Goal: Task Accomplishment & Management: Use online tool/utility

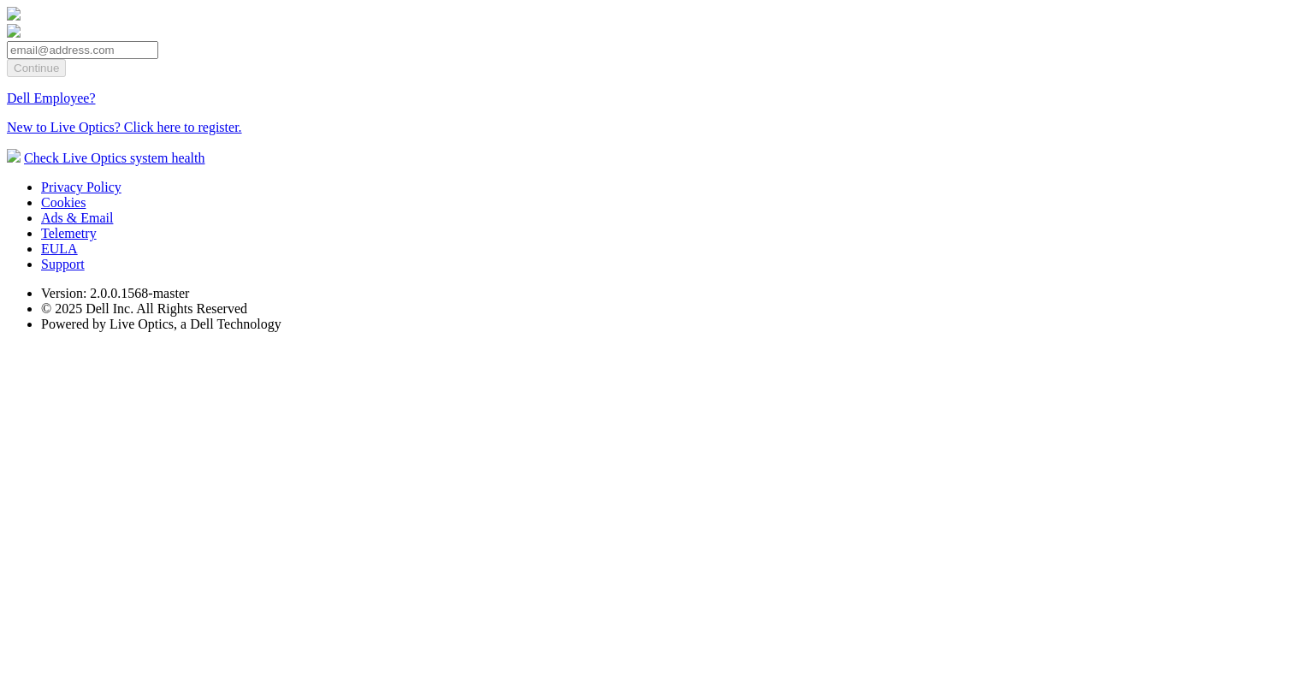
click at [158, 59] on input "email" at bounding box center [82, 50] width 151 height 18
type input "[EMAIL_ADDRESS][DOMAIN_NAME]"
click at [66, 77] on input "Continue" at bounding box center [36, 68] width 59 height 18
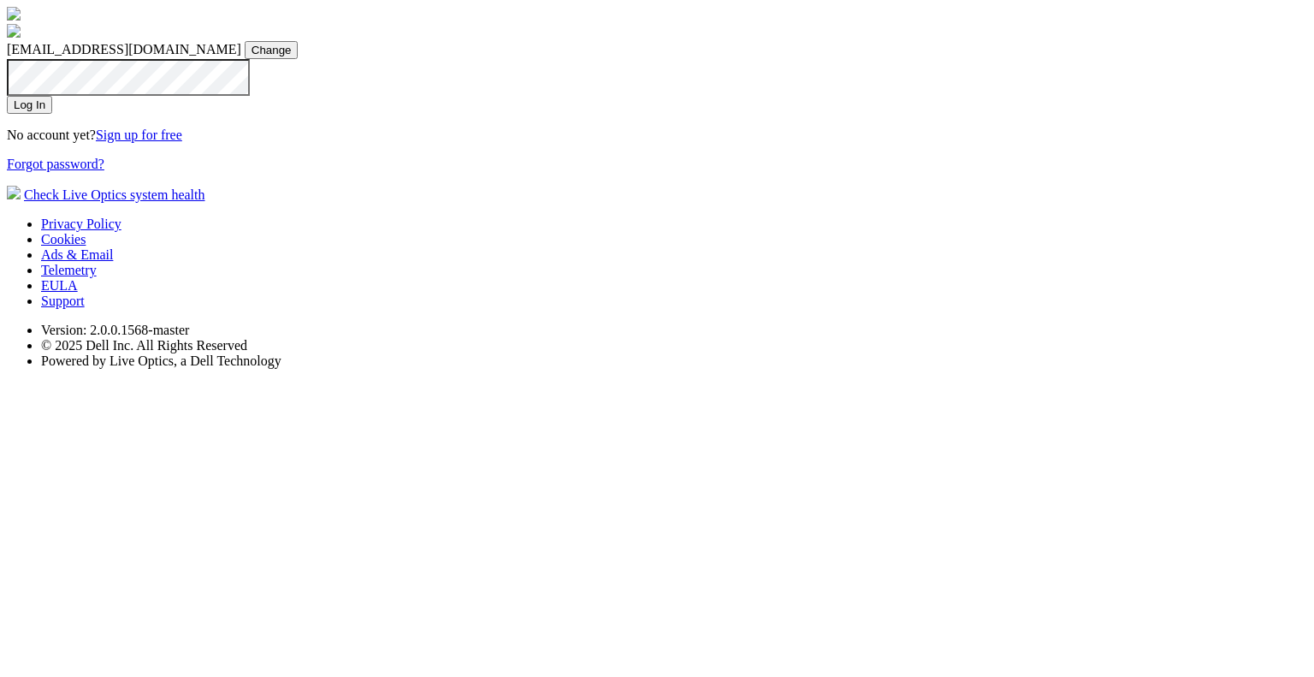
click at [52, 114] on input "Log In" at bounding box center [29, 105] width 45 height 18
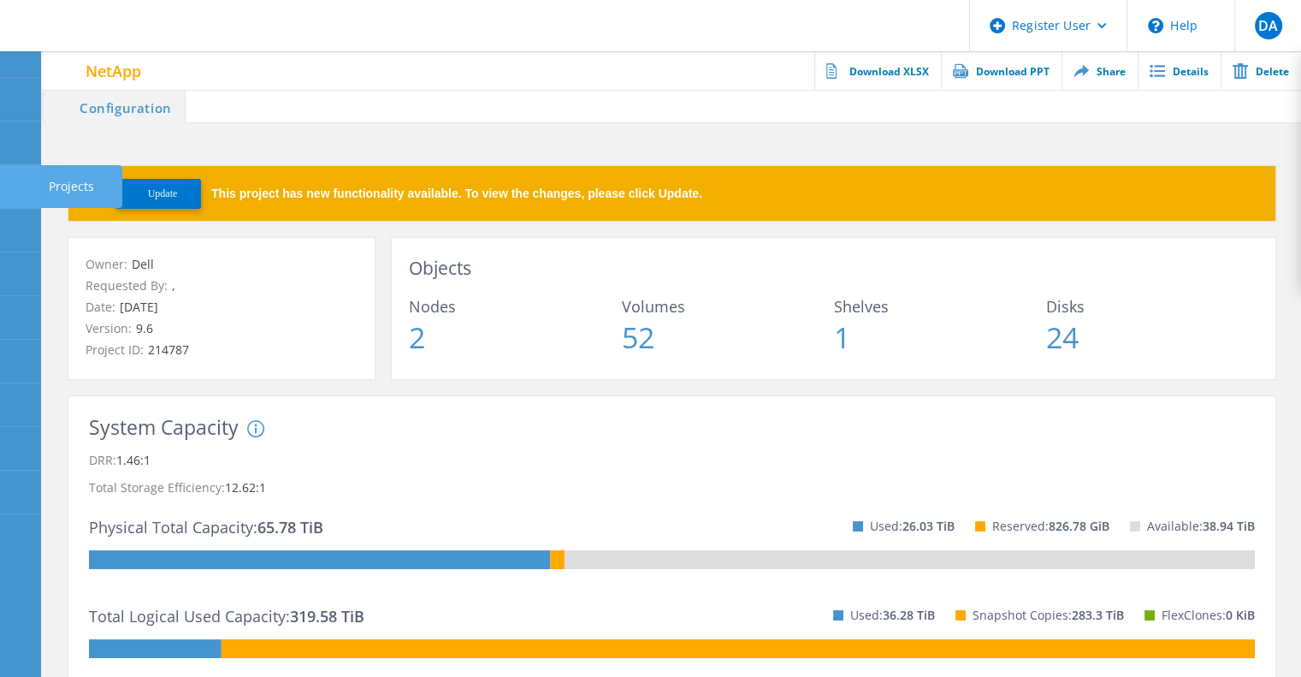
click at [9, 179] on use at bounding box center [9, 179] width 0 height 0
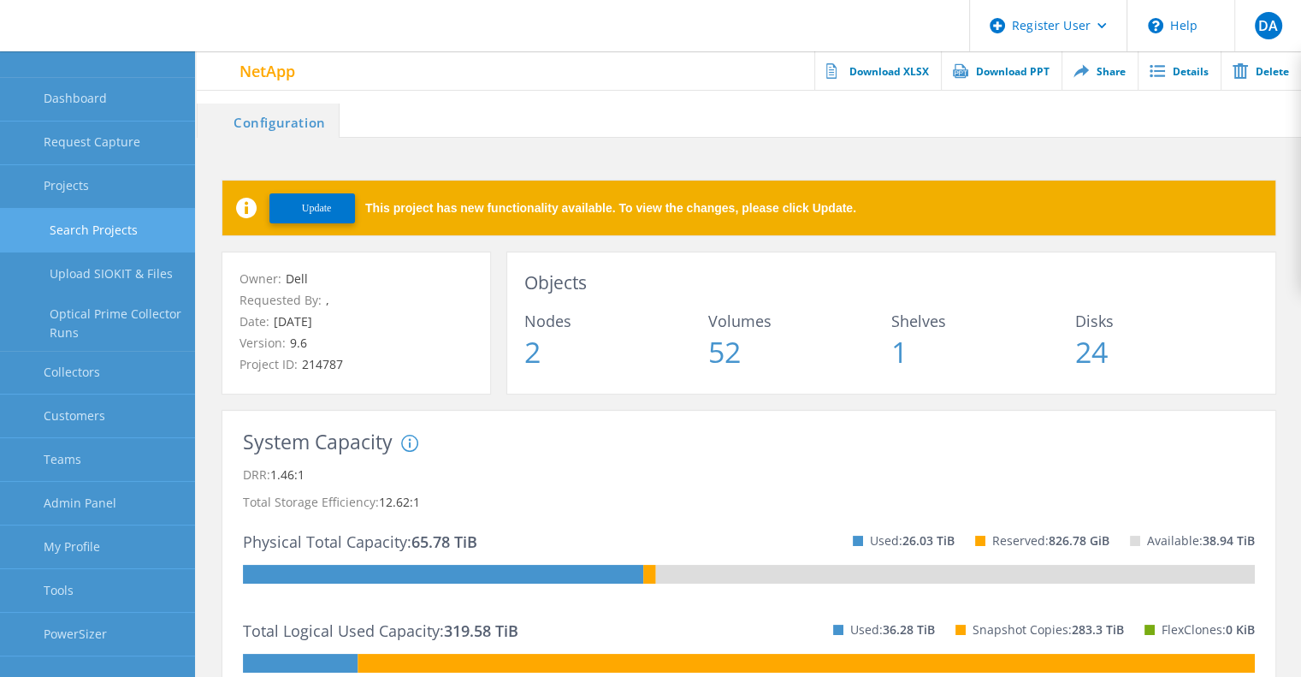
click at [109, 230] on link "Search Projects" at bounding box center [97, 231] width 195 height 44
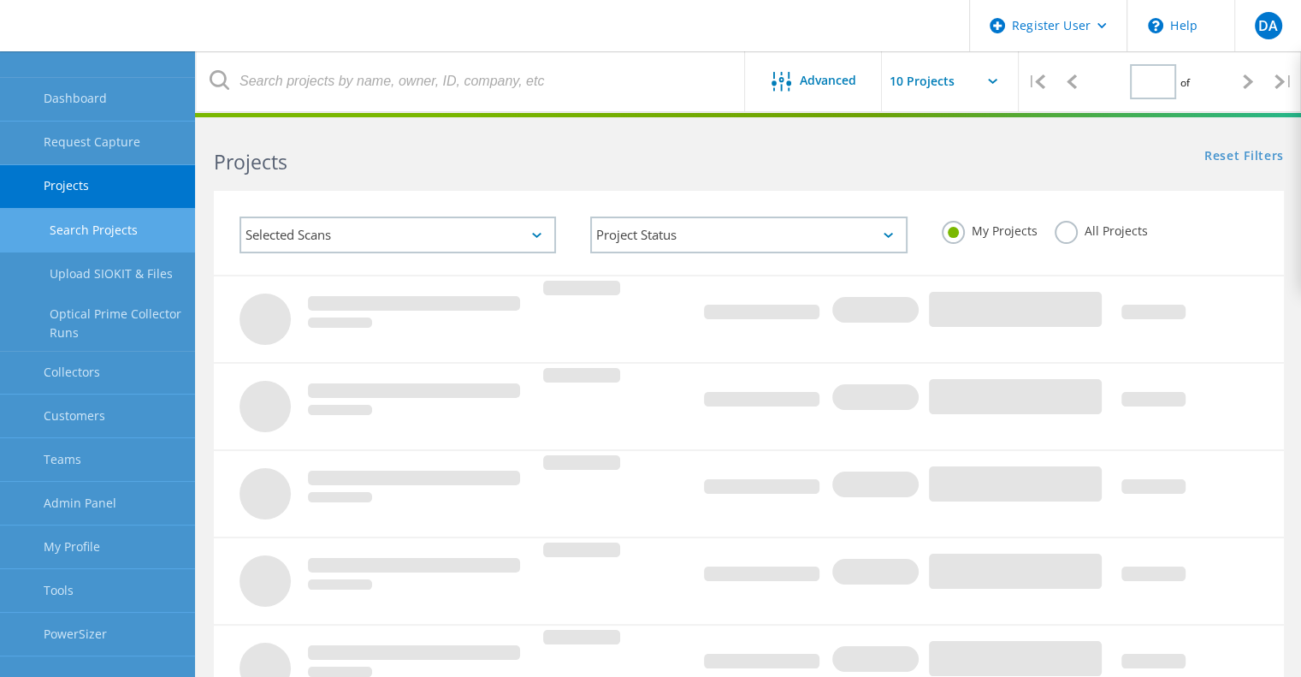
click at [1067, 223] on label "All Projects" at bounding box center [1101, 229] width 93 height 16
click at [0, 0] on input "All Projects" at bounding box center [0, 0] width 0 height 0
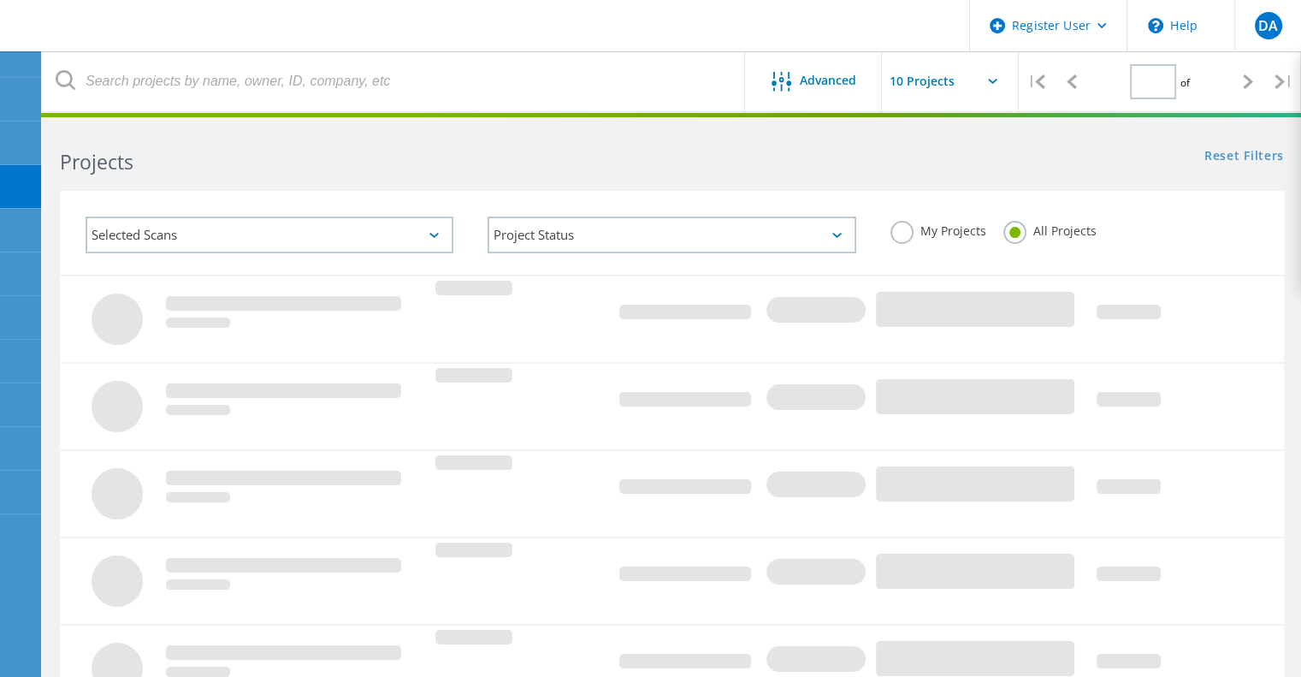
type input "1"
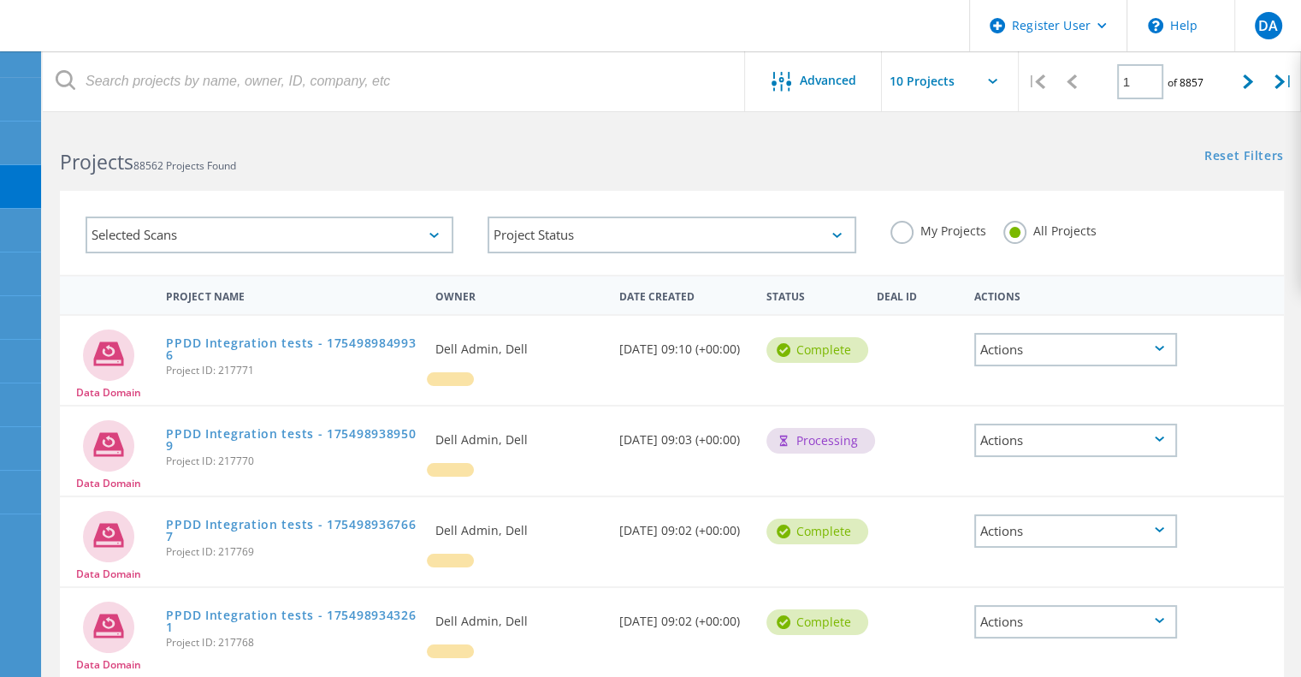
click at [414, 240] on div "Selected Scans" at bounding box center [270, 234] width 368 height 37
click at [319, 248] on div "Selected Scans" at bounding box center [270, 234] width 368 height 37
click at [303, 227] on div "Selected Scans" at bounding box center [270, 234] width 368 height 37
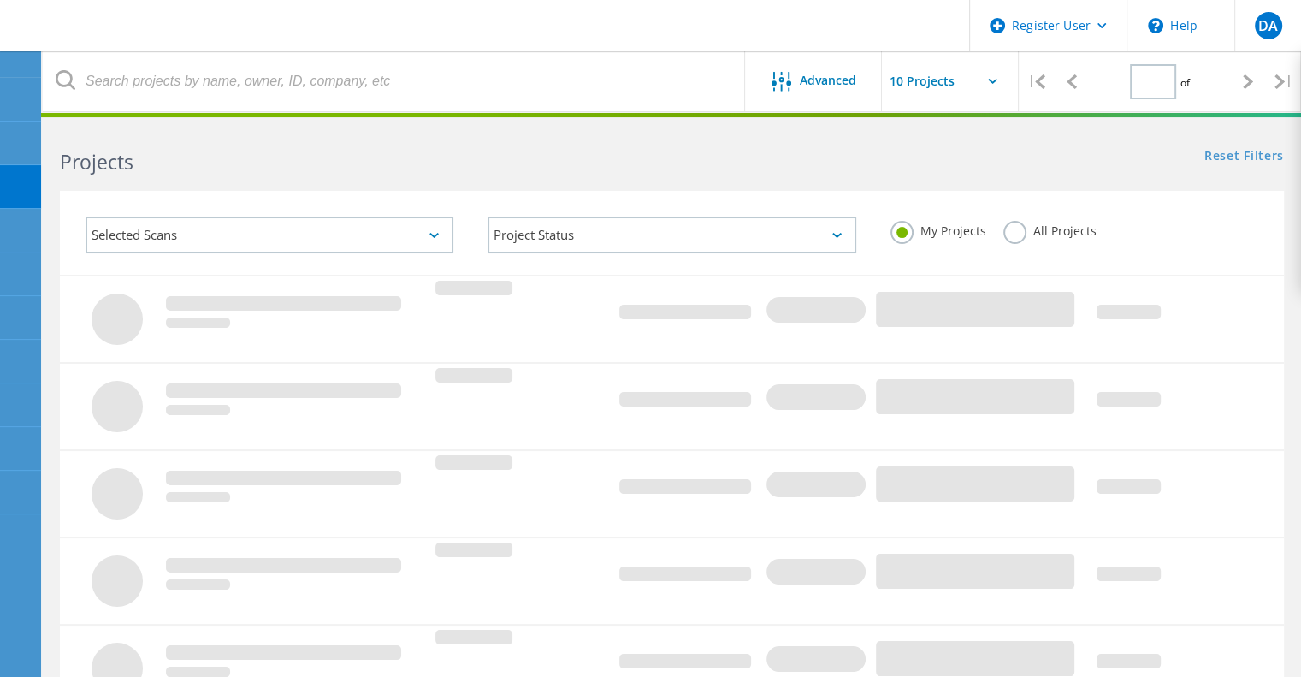
click at [429, 239] on div "Selected Scans" at bounding box center [270, 234] width 368 height 37
type input "1"
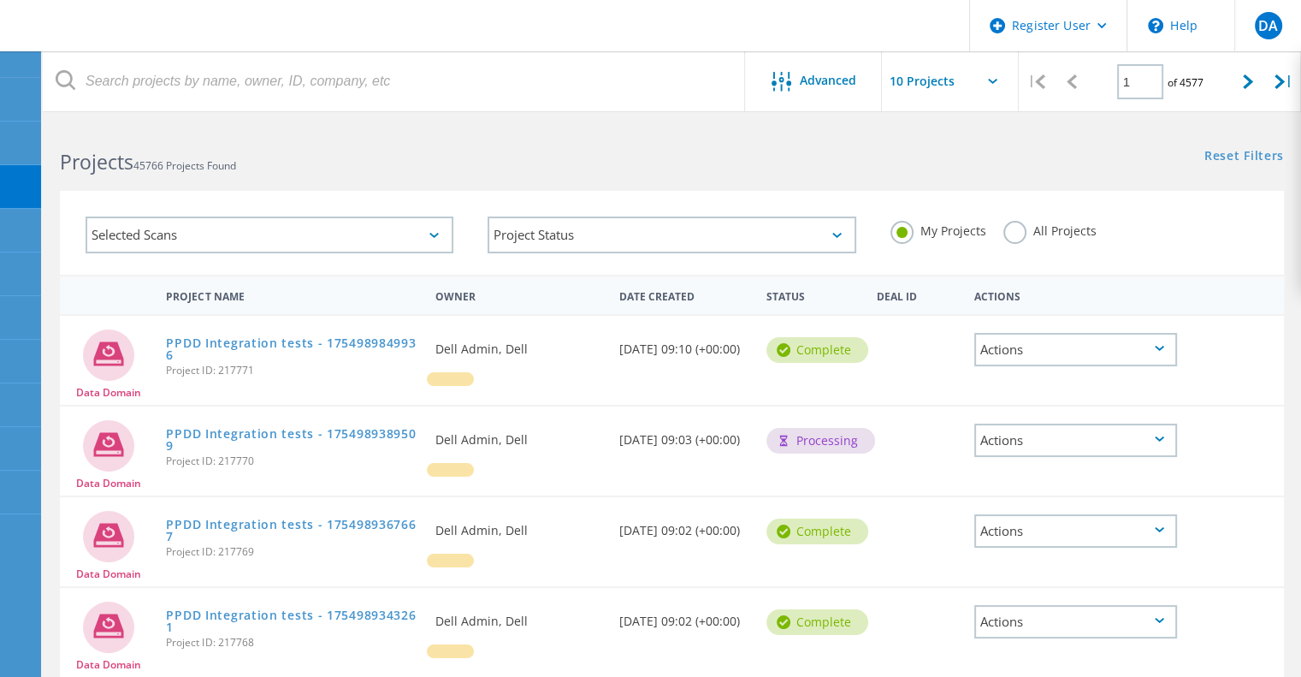
click at [429, 239] on div "Selected Scans" at bounding box center [270, 234] width 368 height 37
click at [202, 233] on div "Selected Scans" at bounding box center [270, 234] width 368 height 37
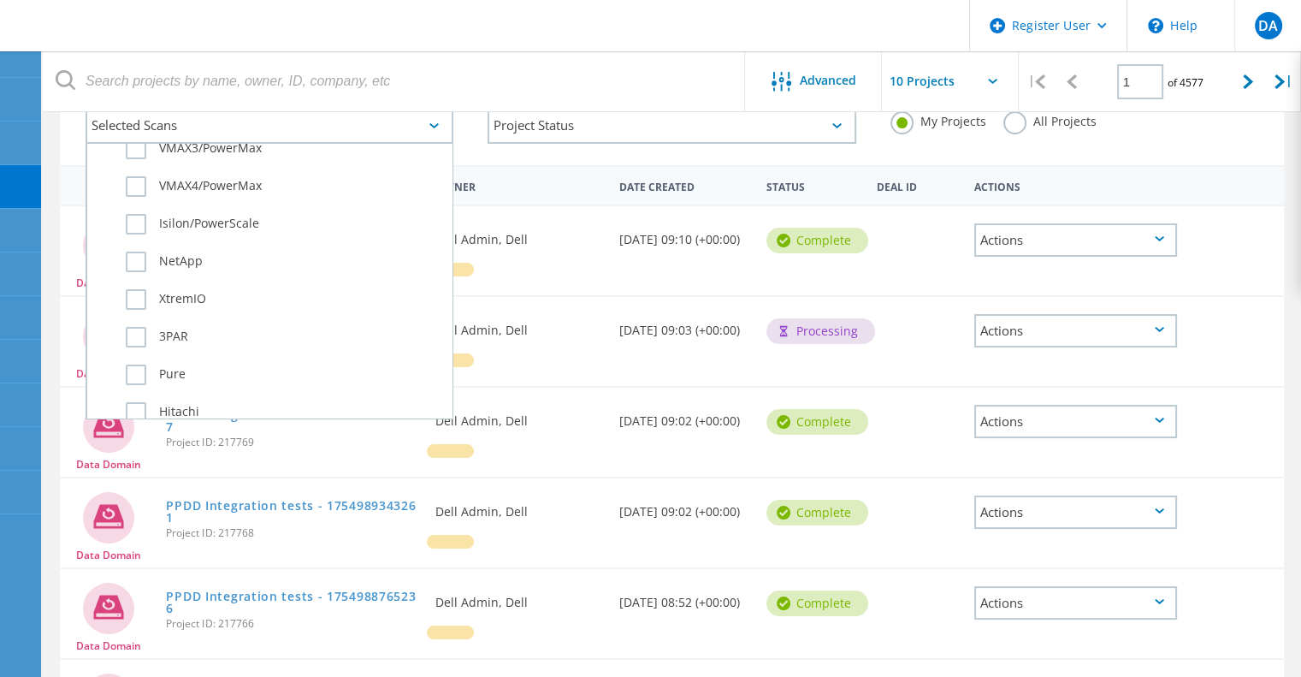
scroll to position [428, 0]
click at [171, 272] on div "NetApp" at bounding box center [269, 265] width 347 height 38
click at [178, 263] on label "NetApp" at bounding box center [284, 261] width 317 height 21
click at [0, 0] on input "NetApp" at bounding box center [0, 0] width 0 height 0
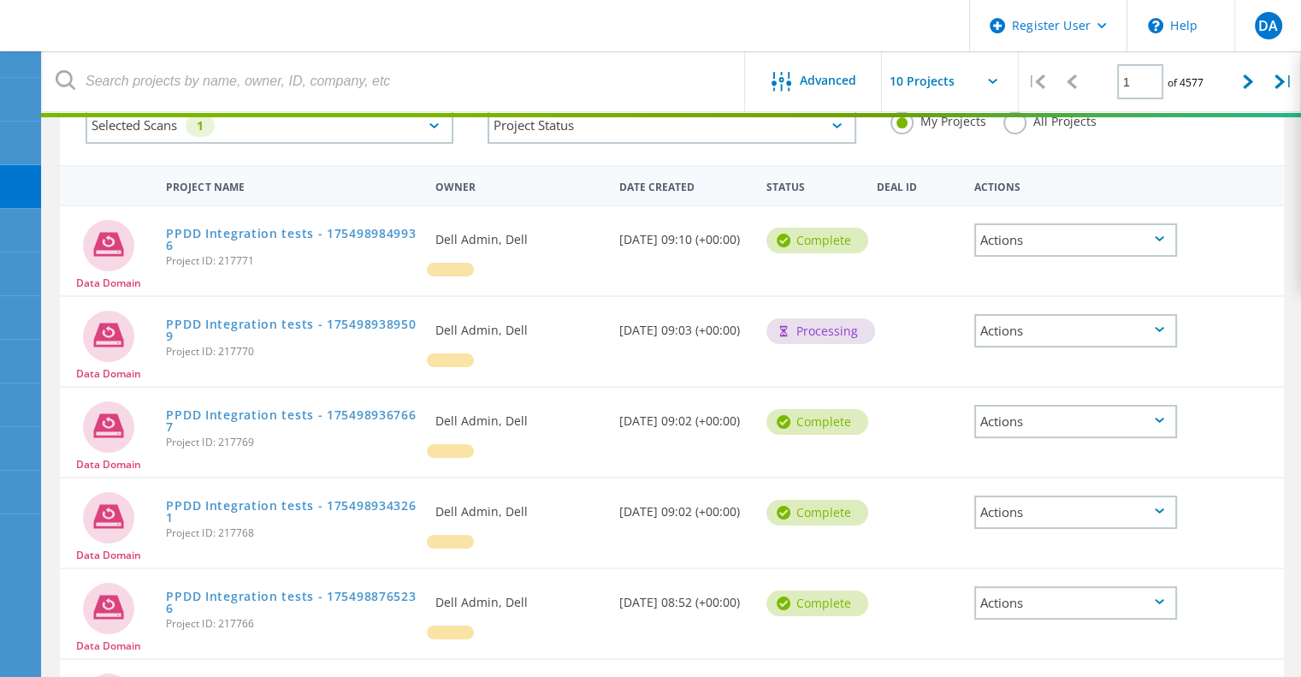
click at [1010, 127] on label "All Projects" at bounding box center [1049, 119] width 93 height 16
click at [0, 0] on input "All Projects" at bounding box center [0, 0] width 0 height 0
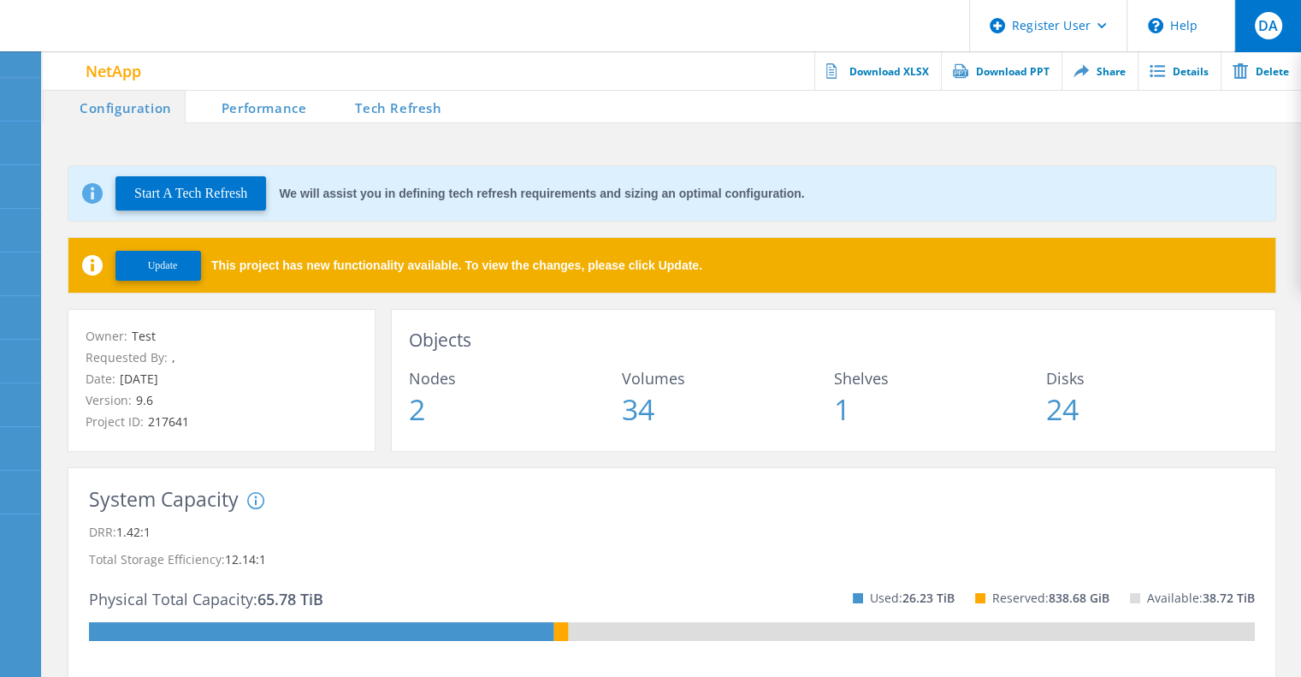
click at [1266, 29] on span "DA" at bounding box center [1268, 26] width 20 height 14
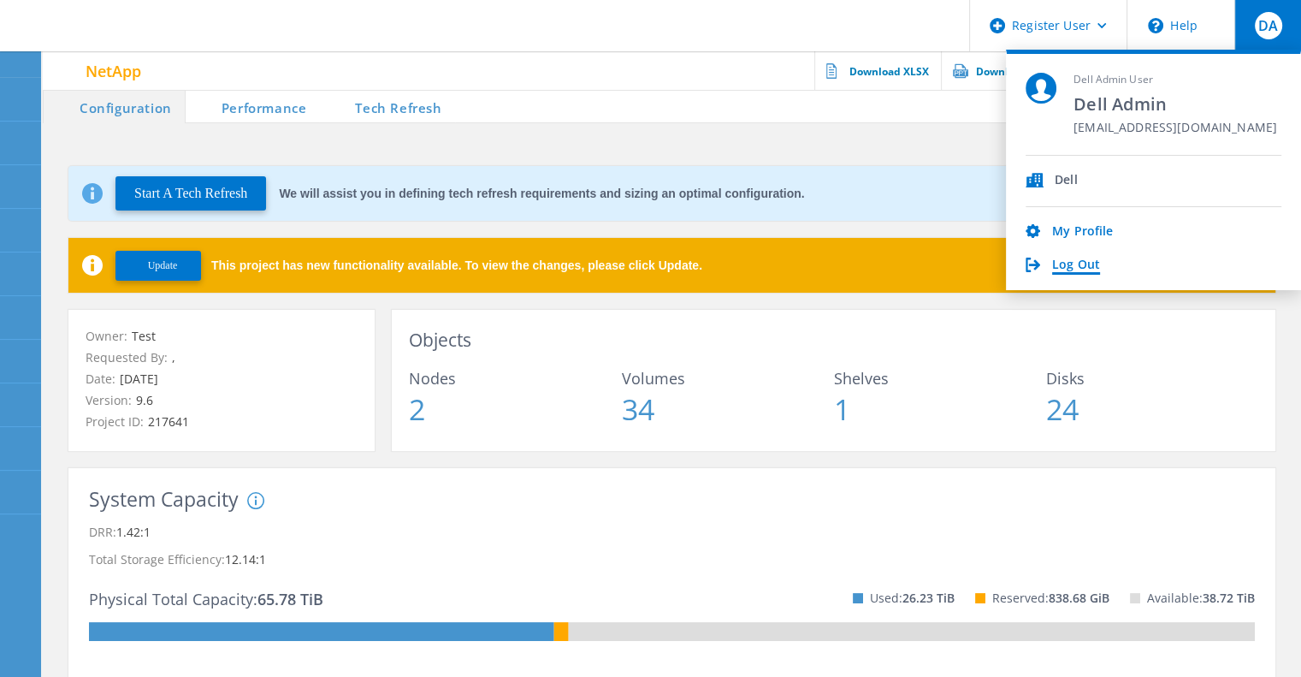
click at [1074, 263] on link "Log Out" at bounding box center [1076, 265] width 48 height 16
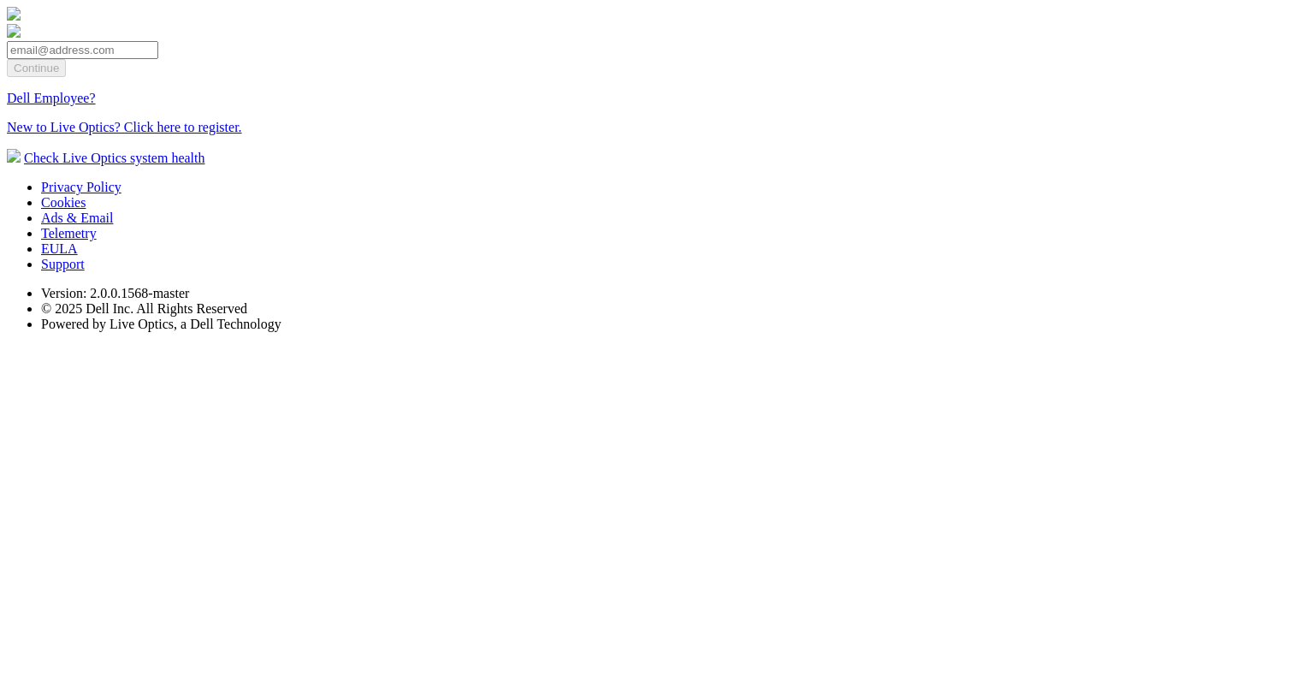
click at [158, 59] on input "email" at bounding box center [82, 50] width 151 height 18
type input "manual_enduser_shared@liveoptics.com"
click at [66, 77] on input "Continue" at bounding box center [36, 68] width 59 height 18
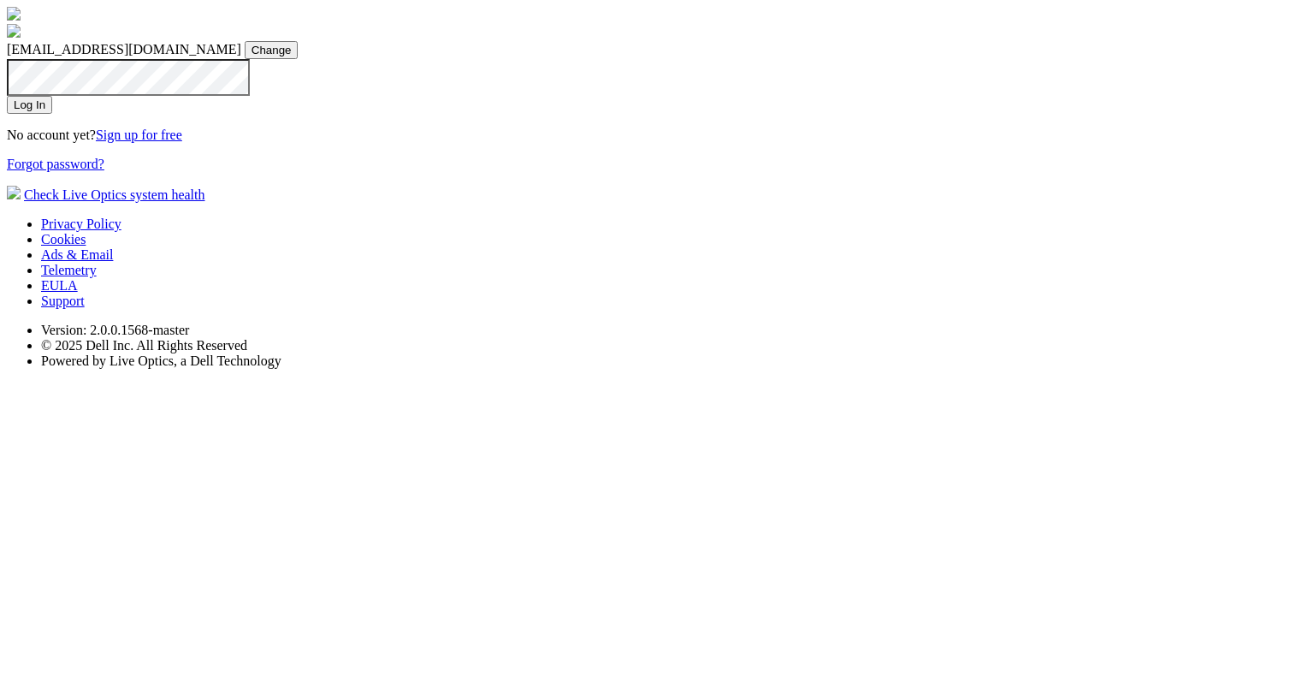
click at [7, 96] on input "Log In" at bounding box center [29, 105] width 45 height 18
click at [52, 114] on input "Log In" at bounding box center [29, 105] width 45 height 18
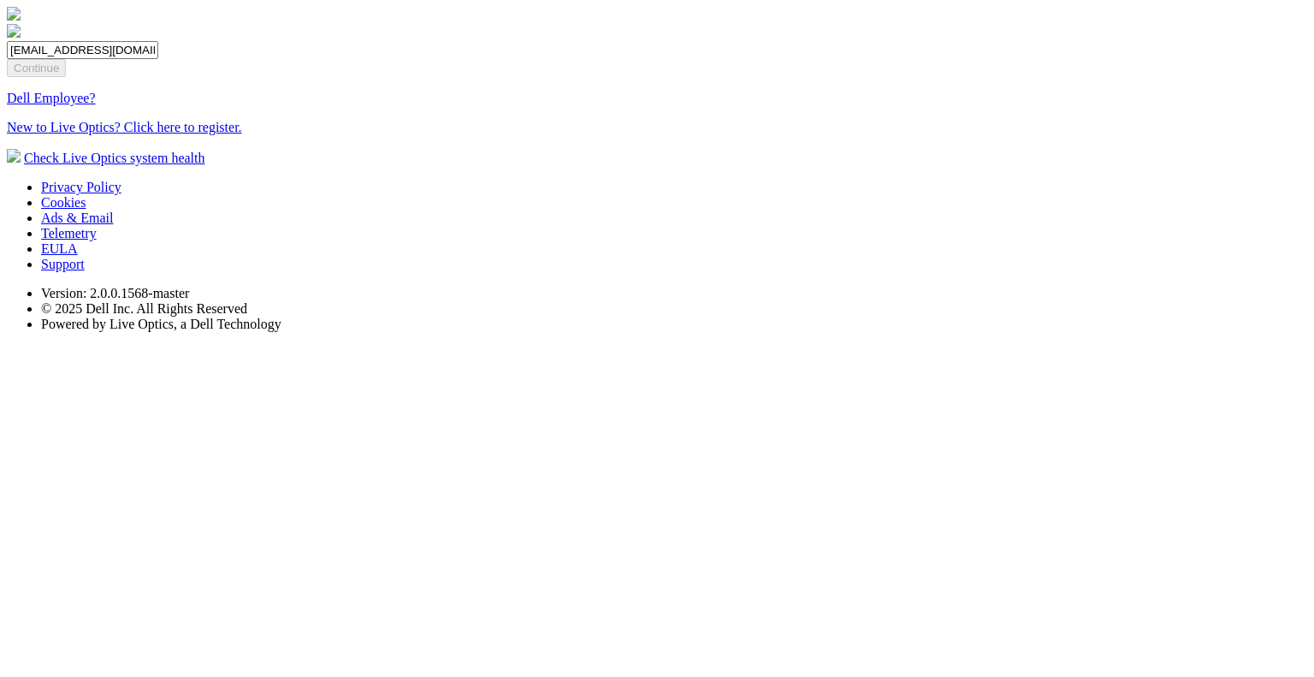
scroll to position [0, 101]
type input "manual_partnerteamadmin_shared@liveoptics.com"
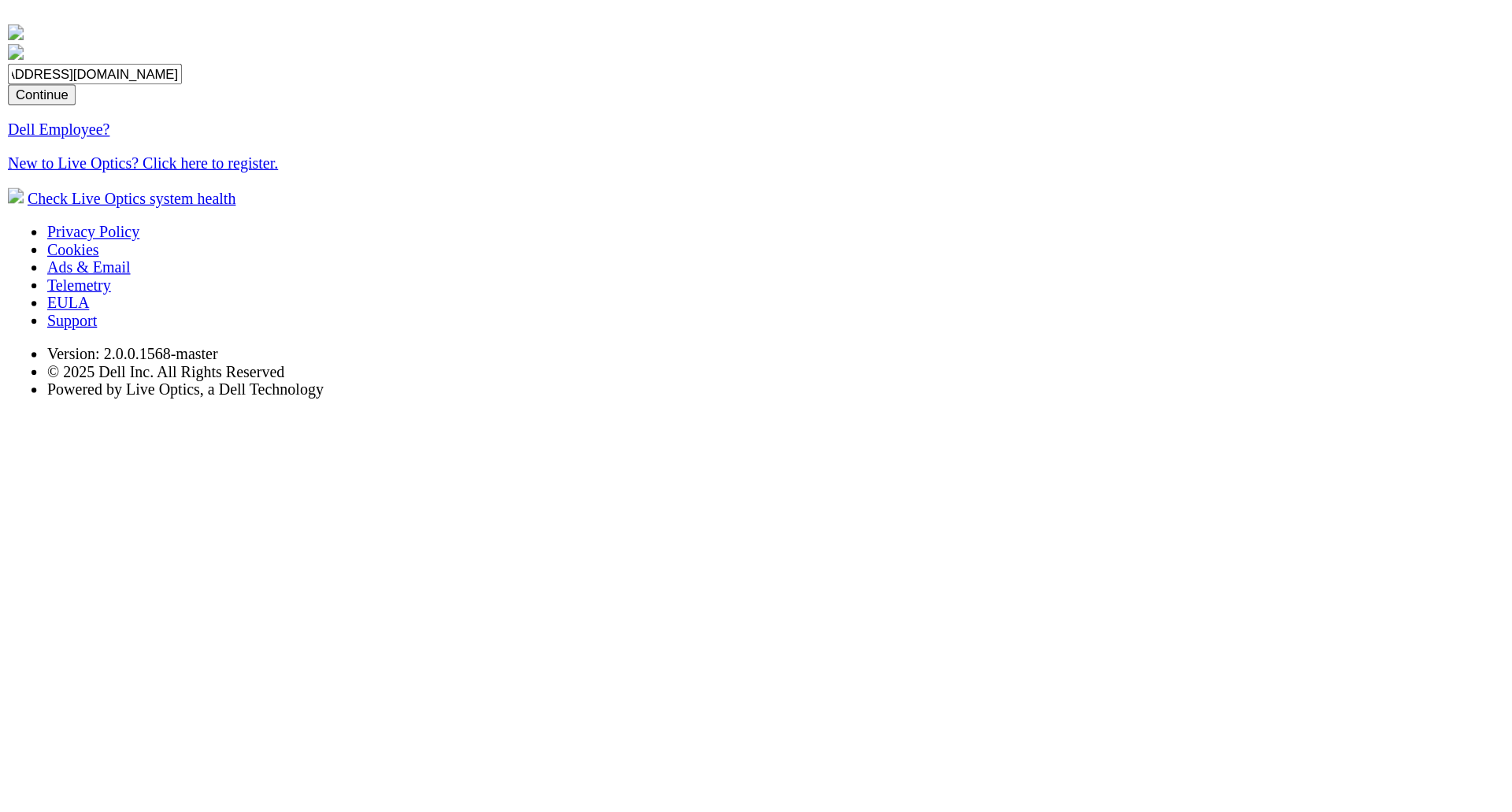
scroll to position [0, 0]
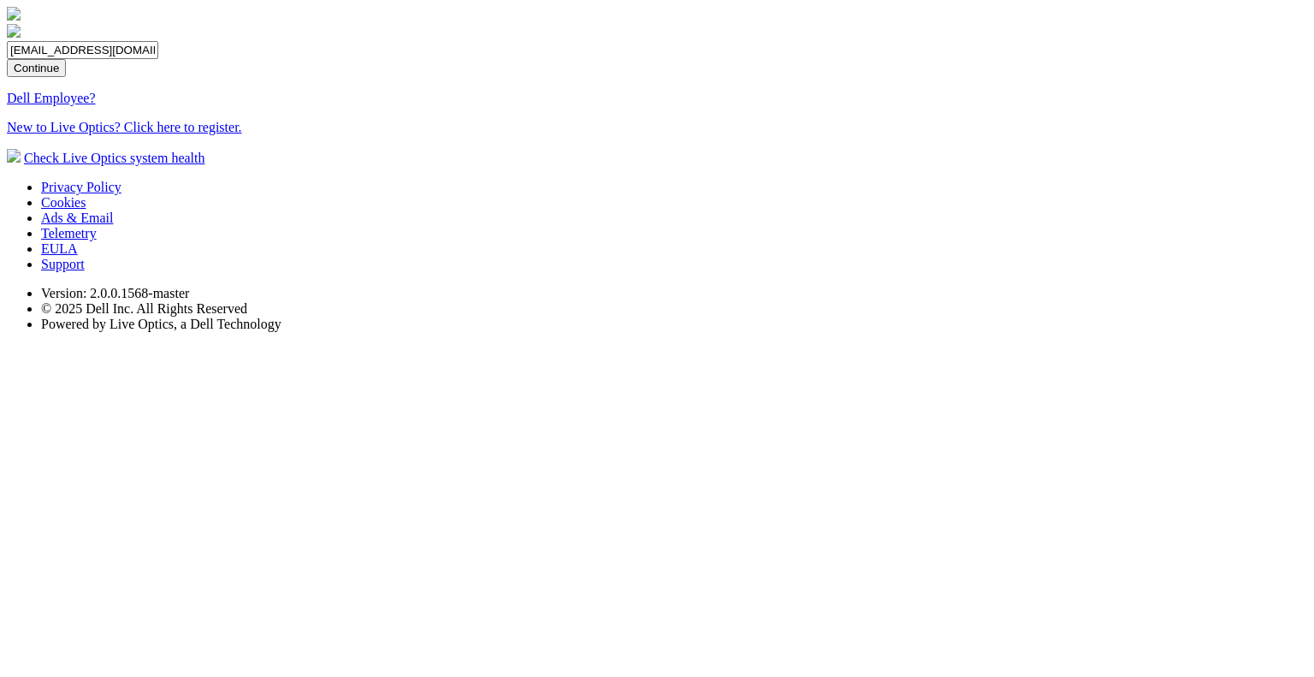
click at [66, 77] on input "Continue" at bounding box center [36, 68] width 59 height 18
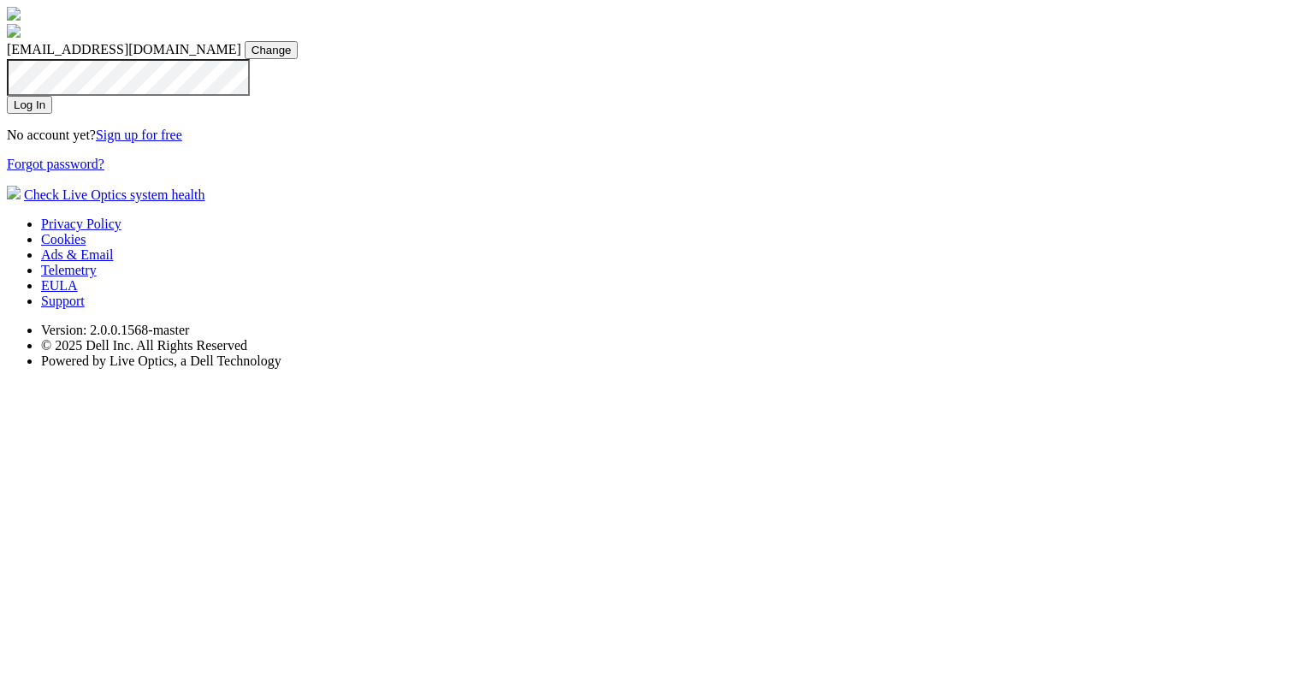
click at [52, 114] on input "Log In" at bounding box center [29, 105] width 45 height 18
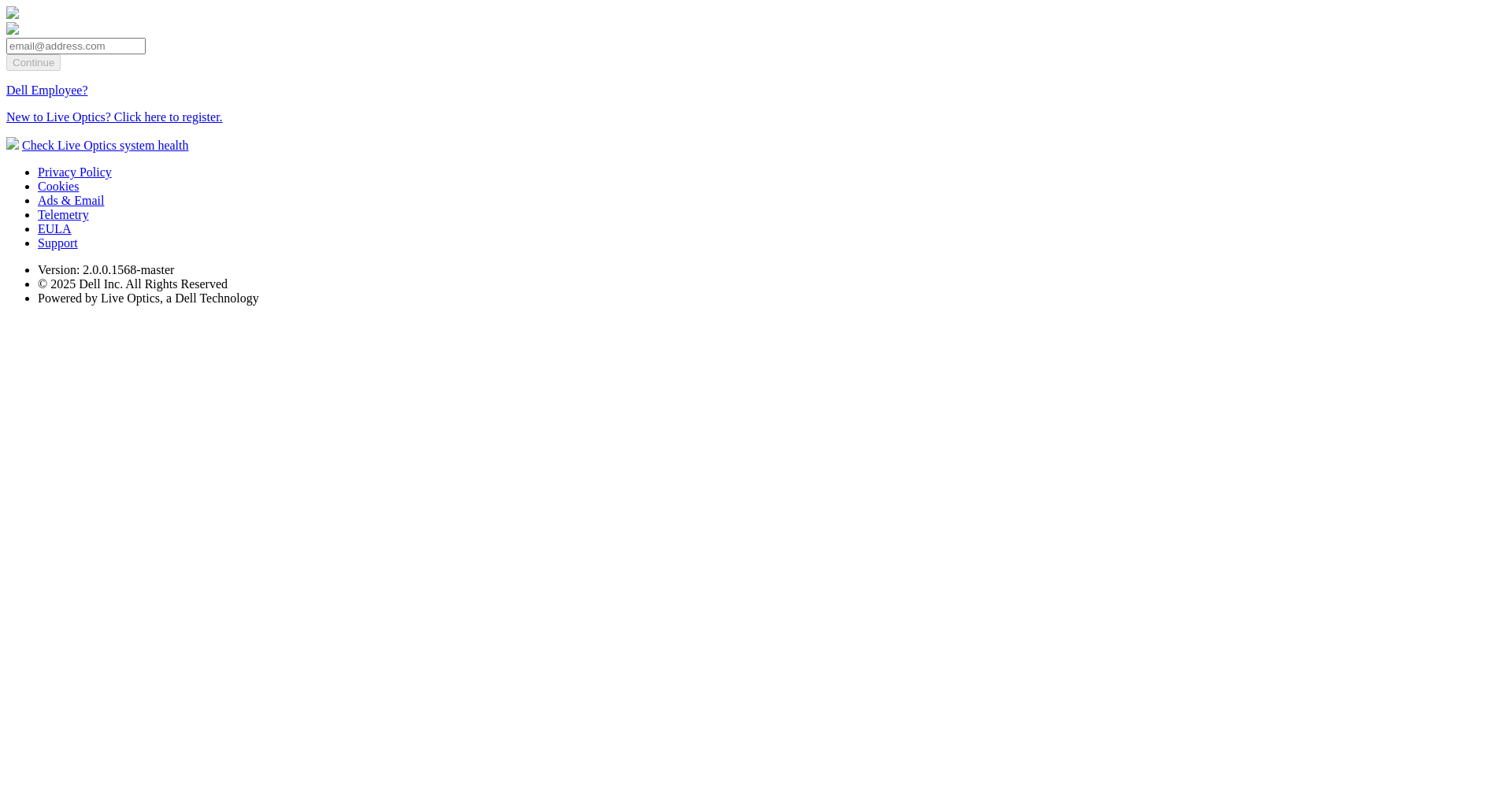
click at [145, 54] on input "email" at bounding box center [76, 46] width 139 height 17
type input "[EMAIL_ADDRESS][DOMAIN_NAME]"
click at [61, 71] on input "Continue" at bounding box center [33, 63] width 54 height 17
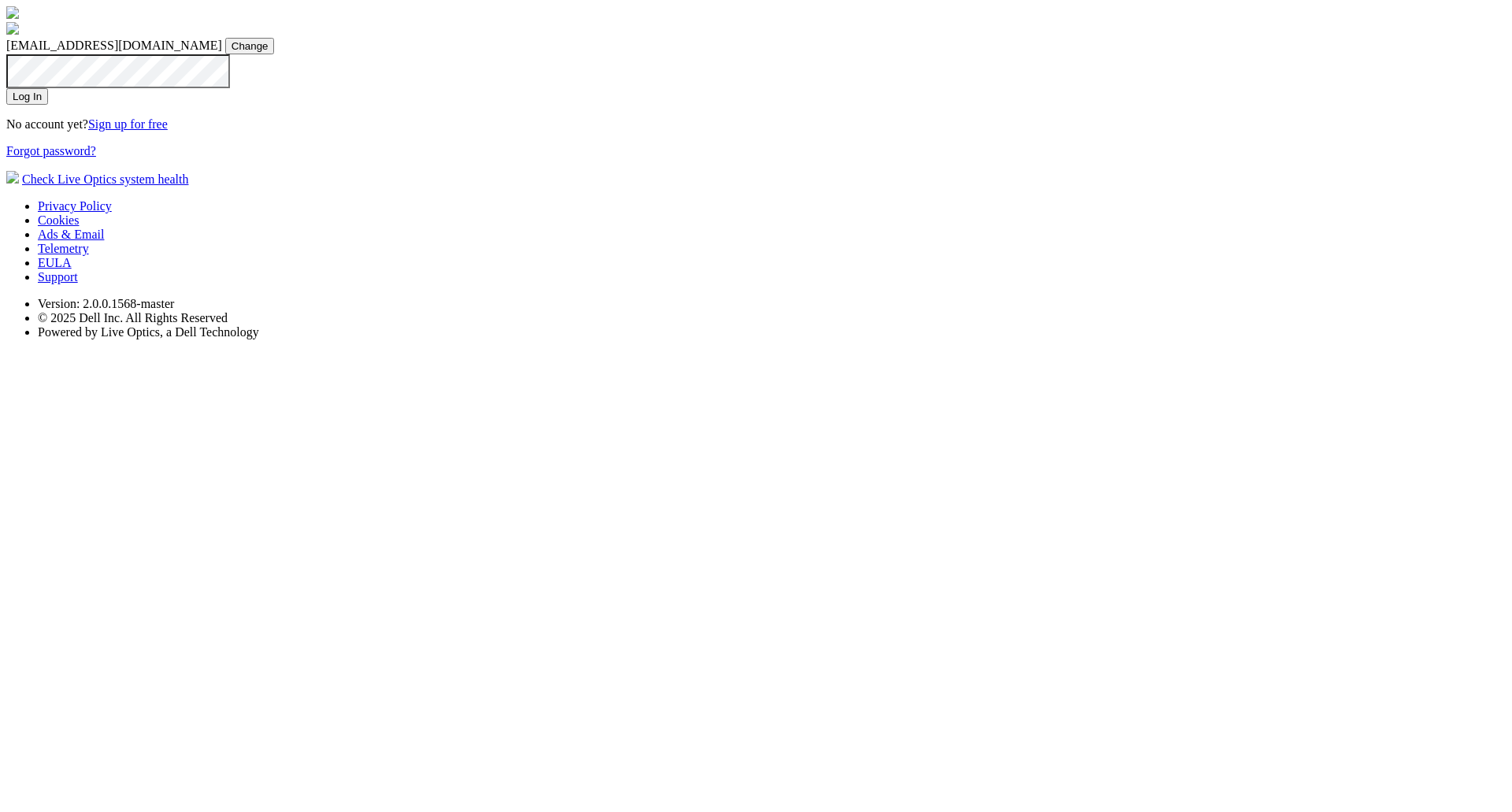
click at [48, 105] on input "Log In" at bounding box center [27, 97] width 41 height 17
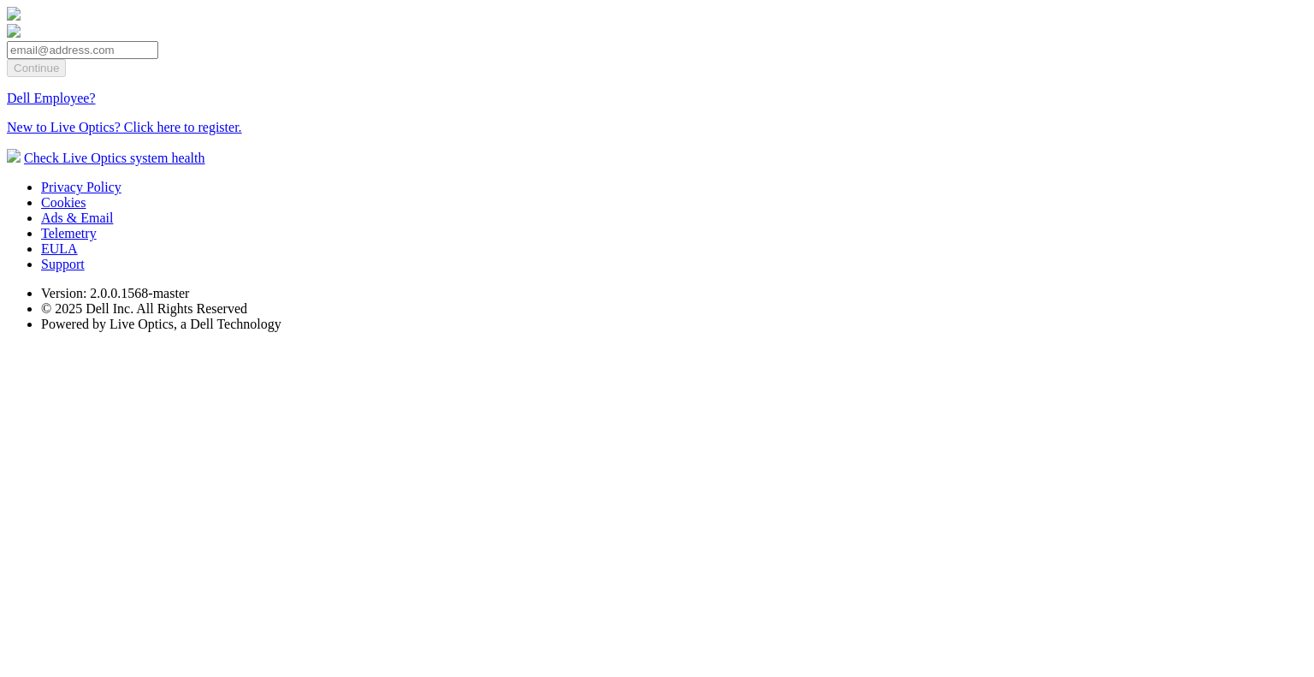
click at [158, 59] on input "email" at bounding box center [82, 50] width 151 height 18
type input "[EMAIL_ADDRESS][DOMAIN_NAME]"
click at [66, 77] on input "Continue" at bounding box center [36, 68] width 59 height 18
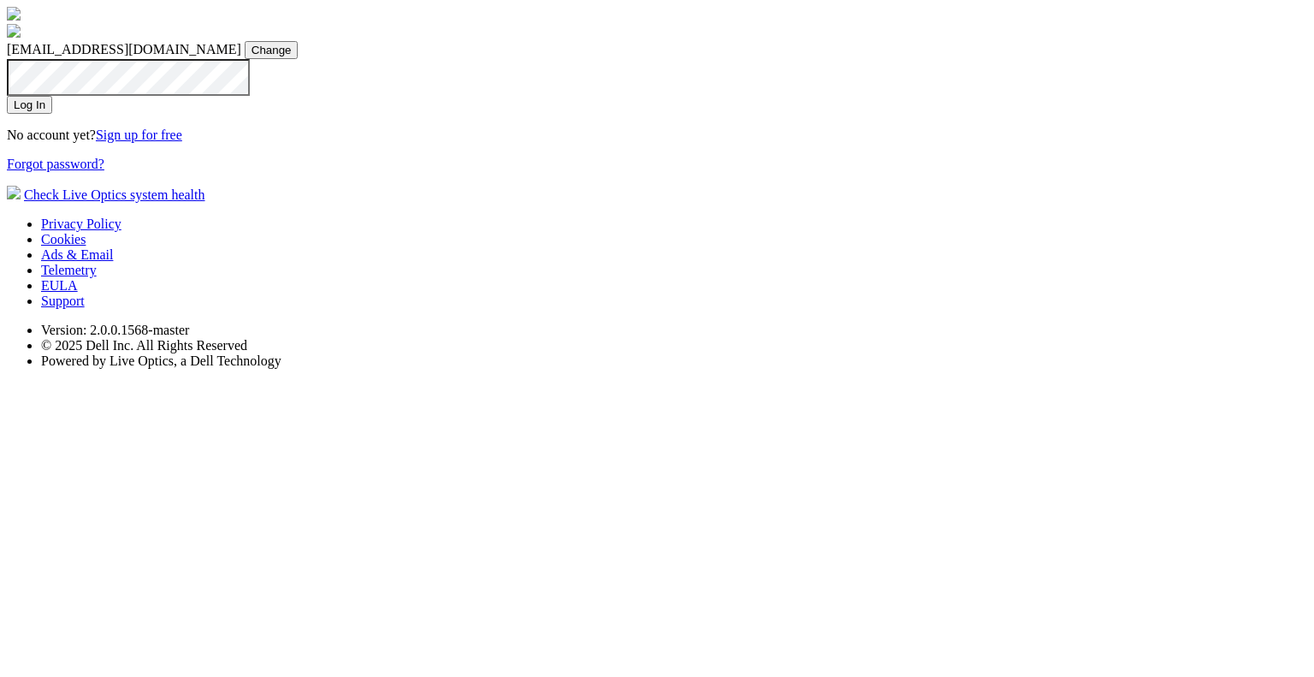
click at [52, 114] on input "Log In" at bounding box center [29, 105] width 45 height 18
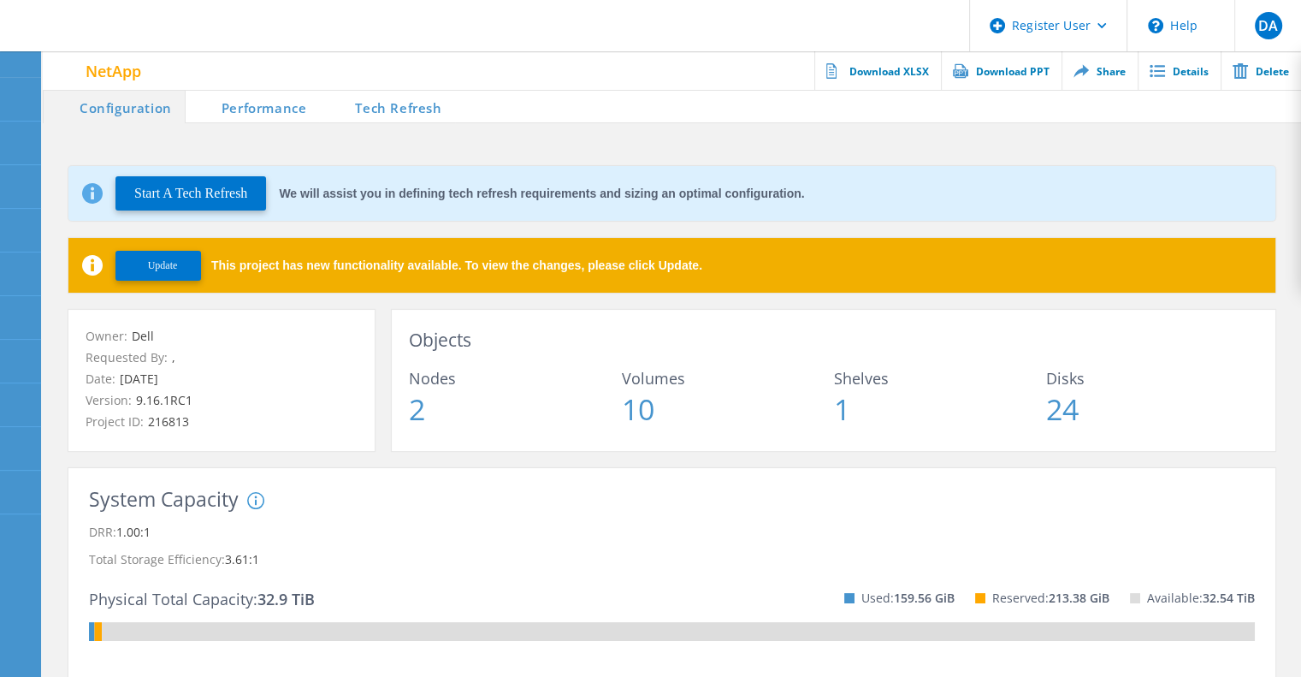
click at [335, 104] on span at bounding box center [336, 106] width 34 height 34
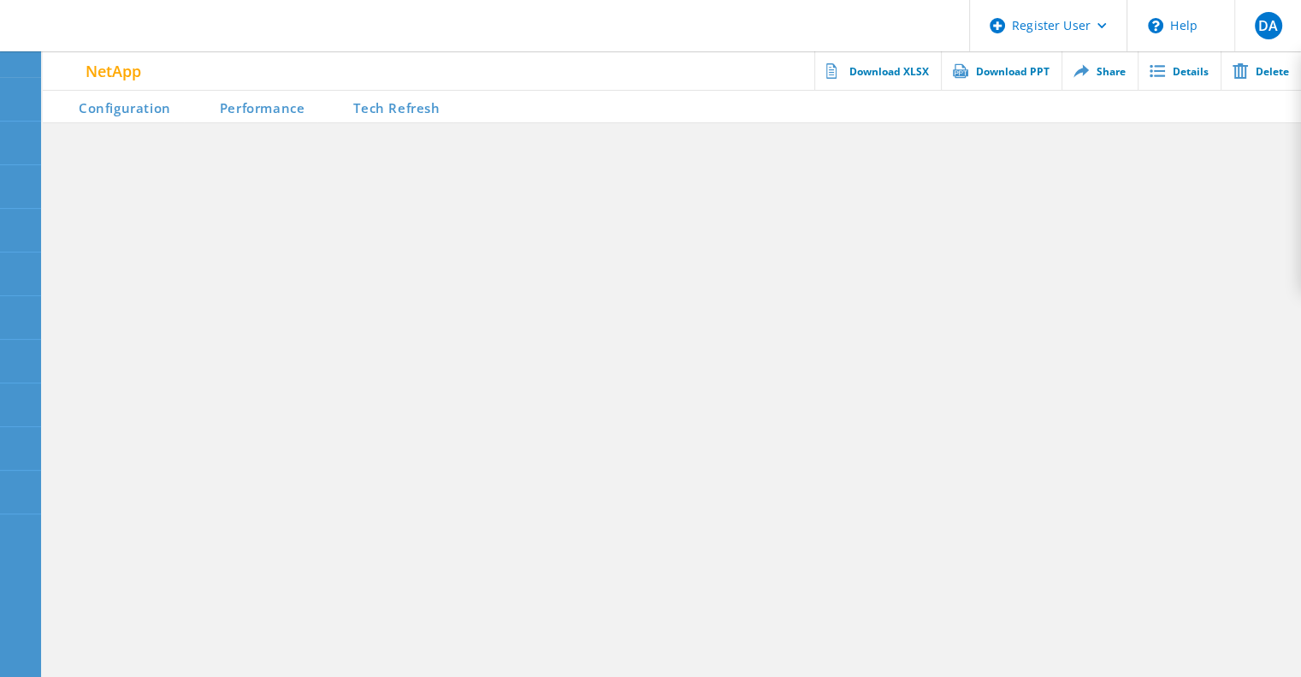
click at [381, 103] on li "Tech Refresh" at bounding box center [384, 106] width 135 height 34
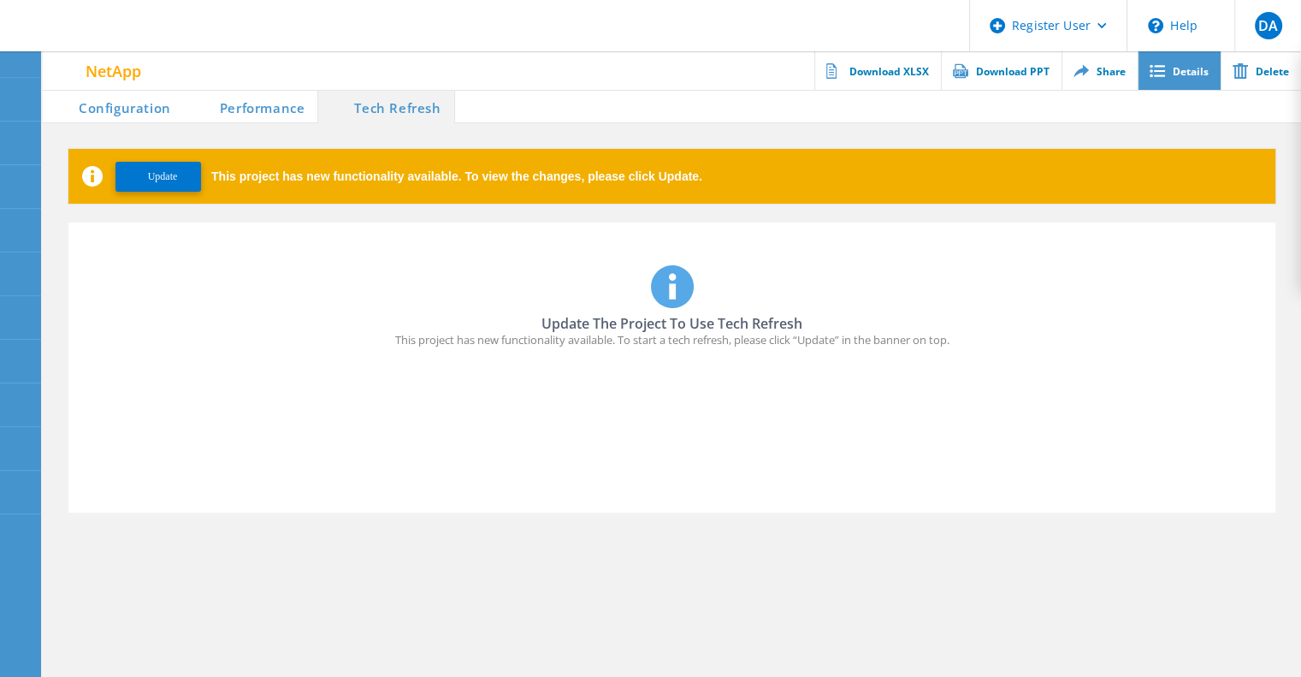
click at [1161, 70] on icon at bounding box center [1156, 71] width 15 height 13
click at [1171, 72] on link "Details" at bounding box center [1179, 70] width 83 height 38
click at [1167, 73] on link "Details" at bounding box center [1179, 70] width 83 height 38
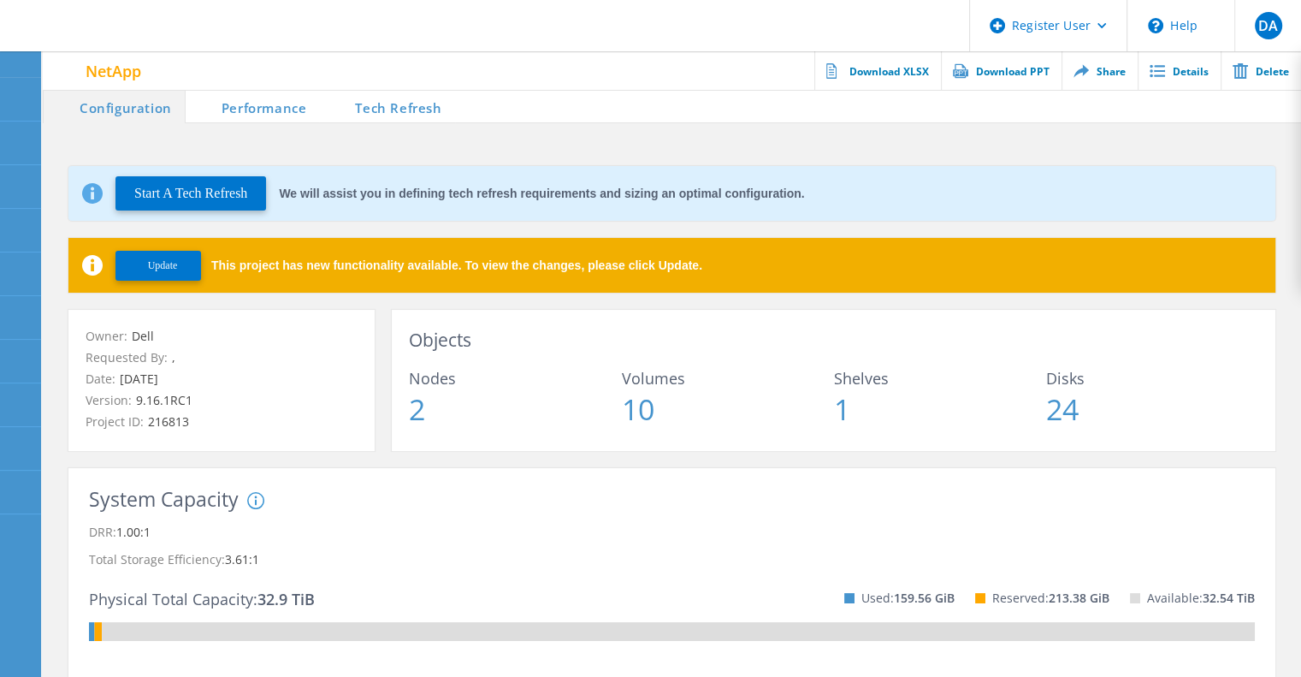
click at [343, 108] on span at bounding box center [336, 106] width 34 height 34
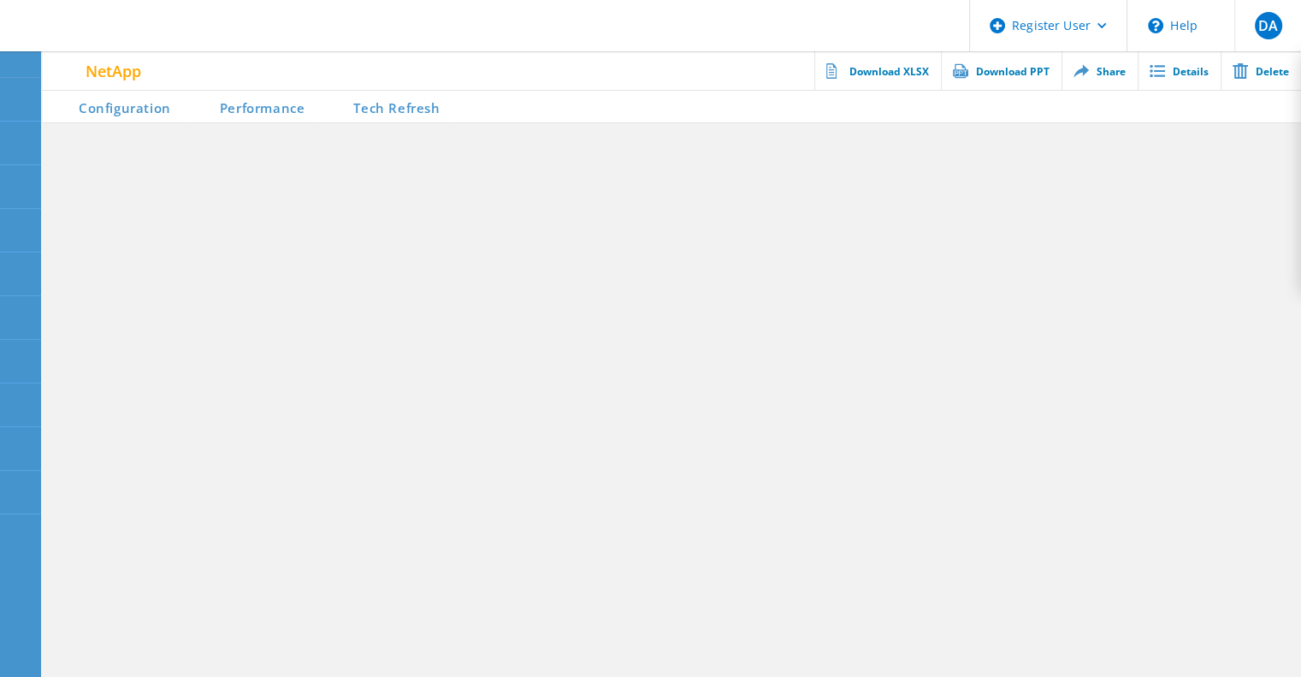
click at [343, 107] on span at bounding box center [334, 106] width 34 height 34
click at [393, 109] on li "Tech Refresh" at bounding box center [384, 106] width 135 height 34
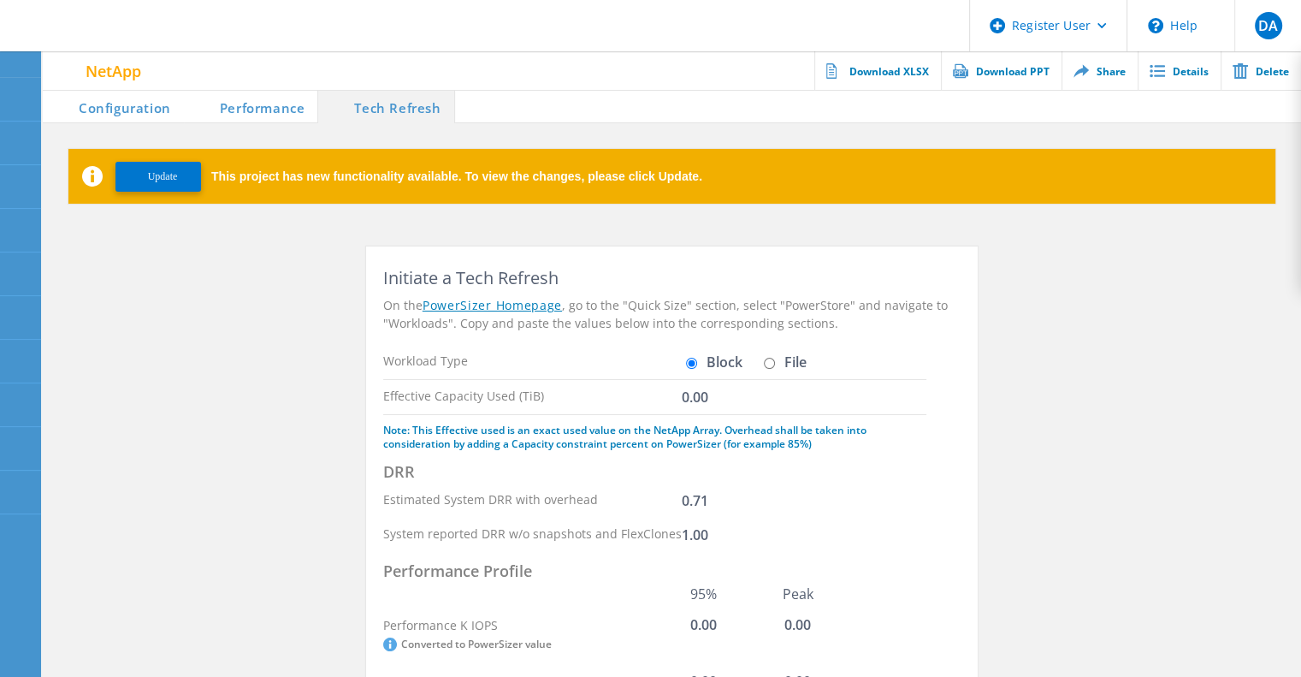
click at [769, 363] on input "File" at bounding box center [769, 363] width 11 height 11
radio input "true"
radio input "false"
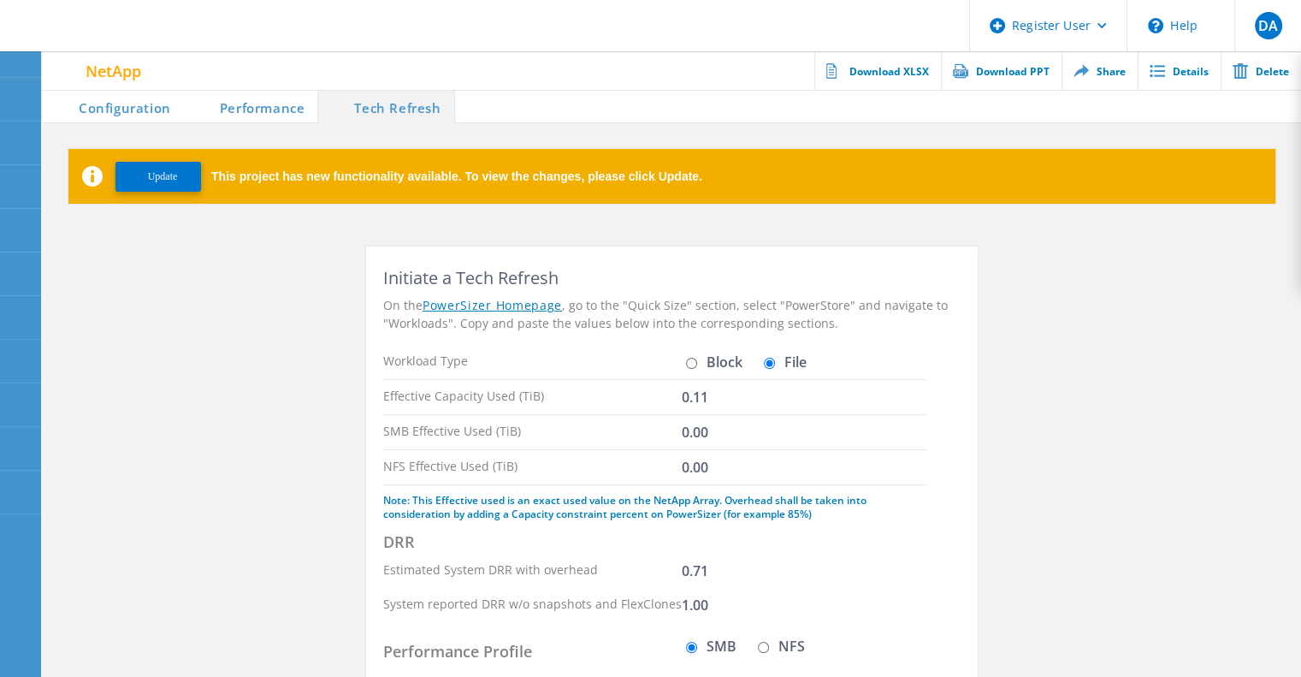
click at [107, 109] on li "Configuration" at bounding box center [113, 106] width 141 height 34
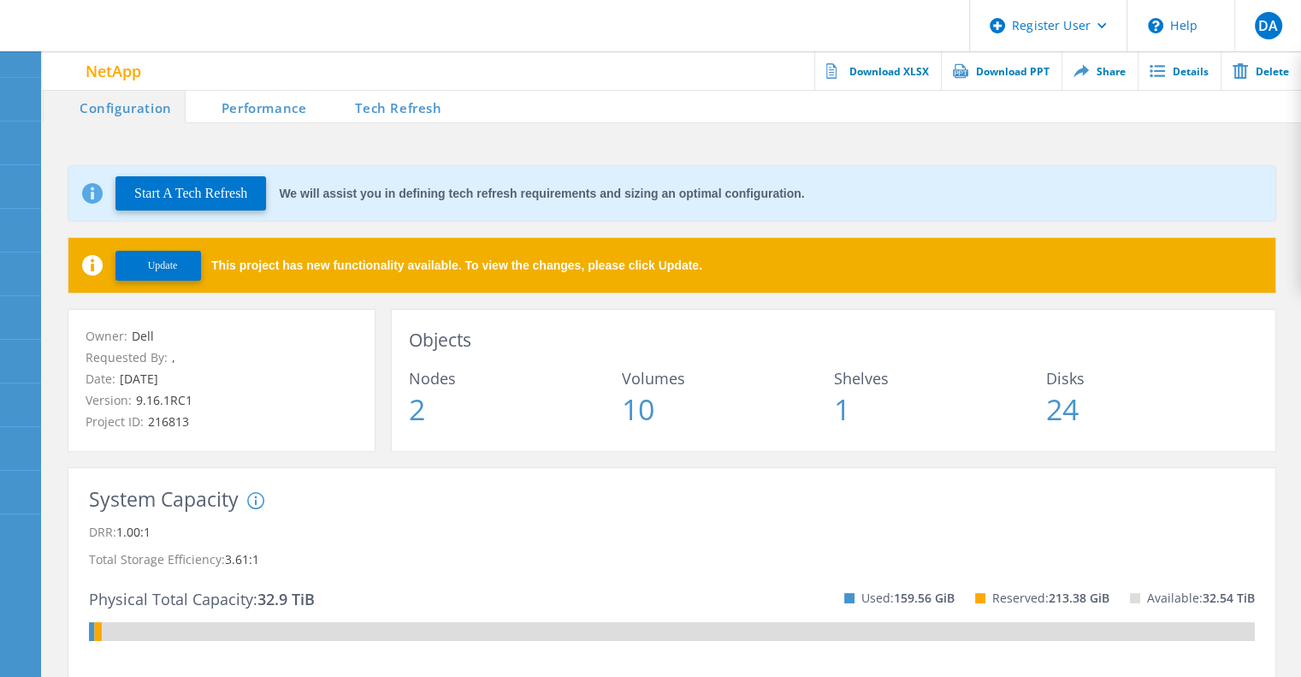
click at [275, 105] on li "Performance" at bounding box center [253, 106] width 134 height 34
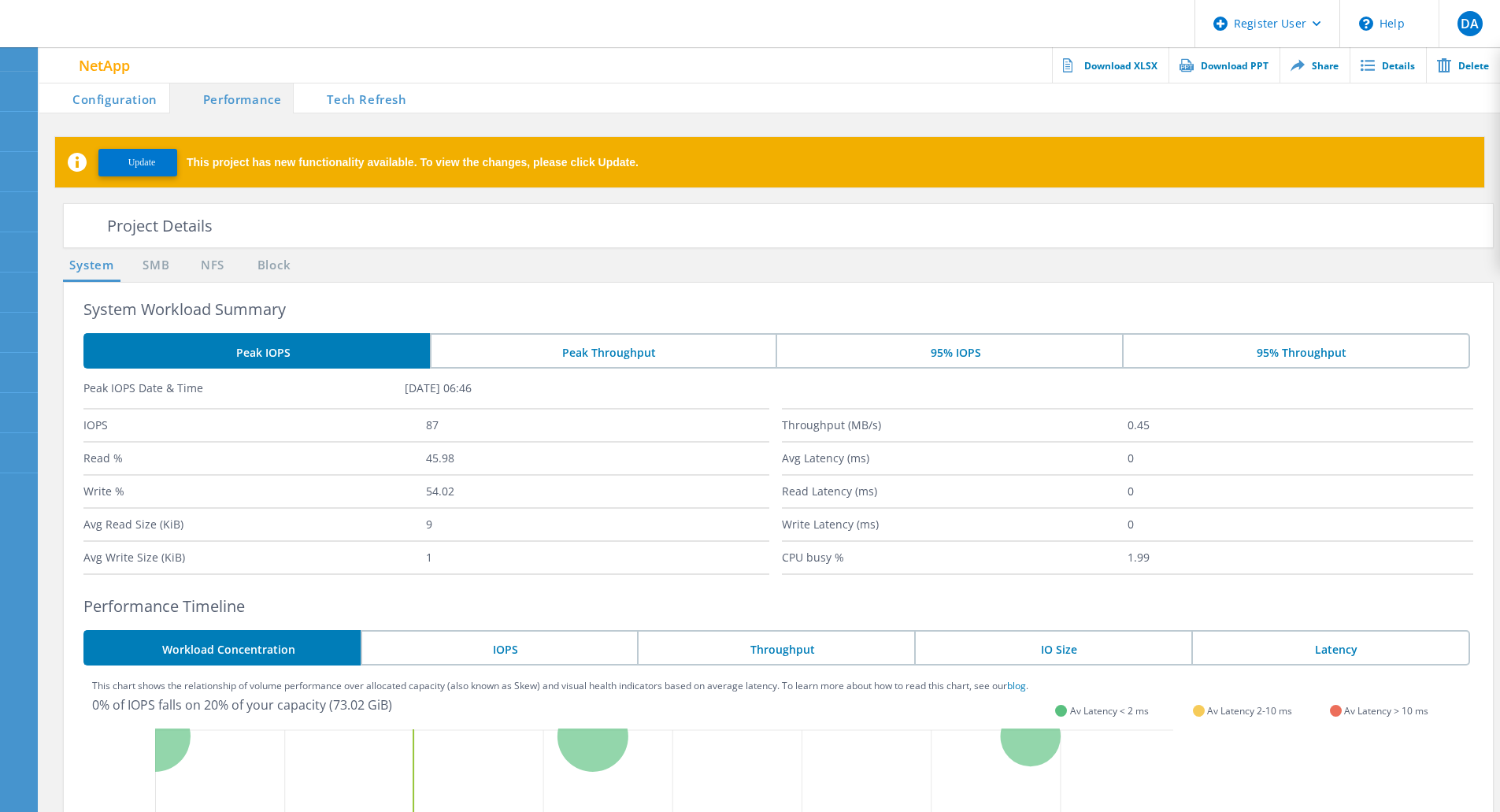
click at [346, 89] on li "Tech Refresh" at bounding box center [355, 98] width 124 height 31
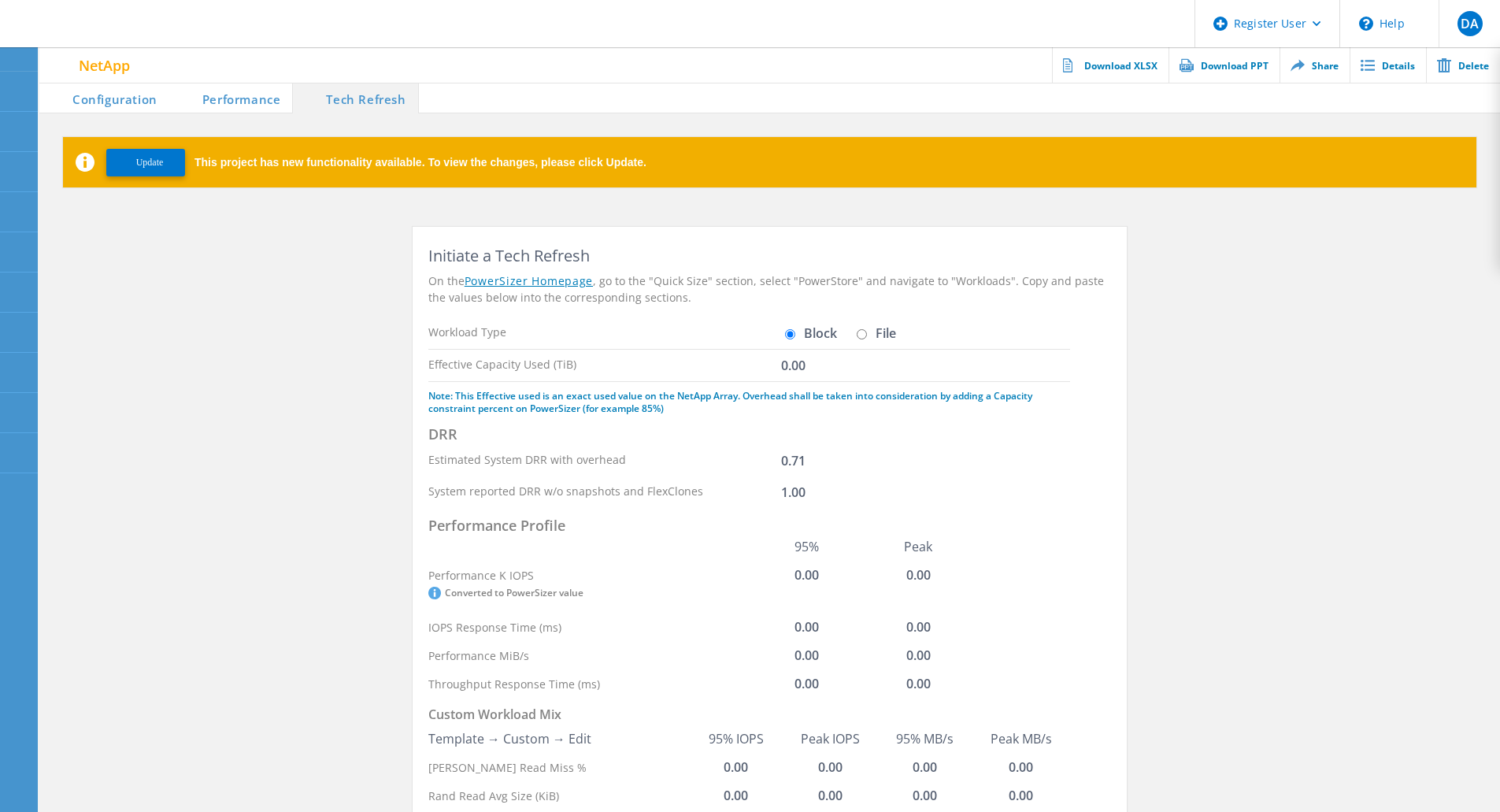
click at [863, 331] on input "File" at bounding box center [862, 334] width 10 height 10
radio input "true"
radio input "false"
